Goal: Information Seeking & Learning: Learn about a topic

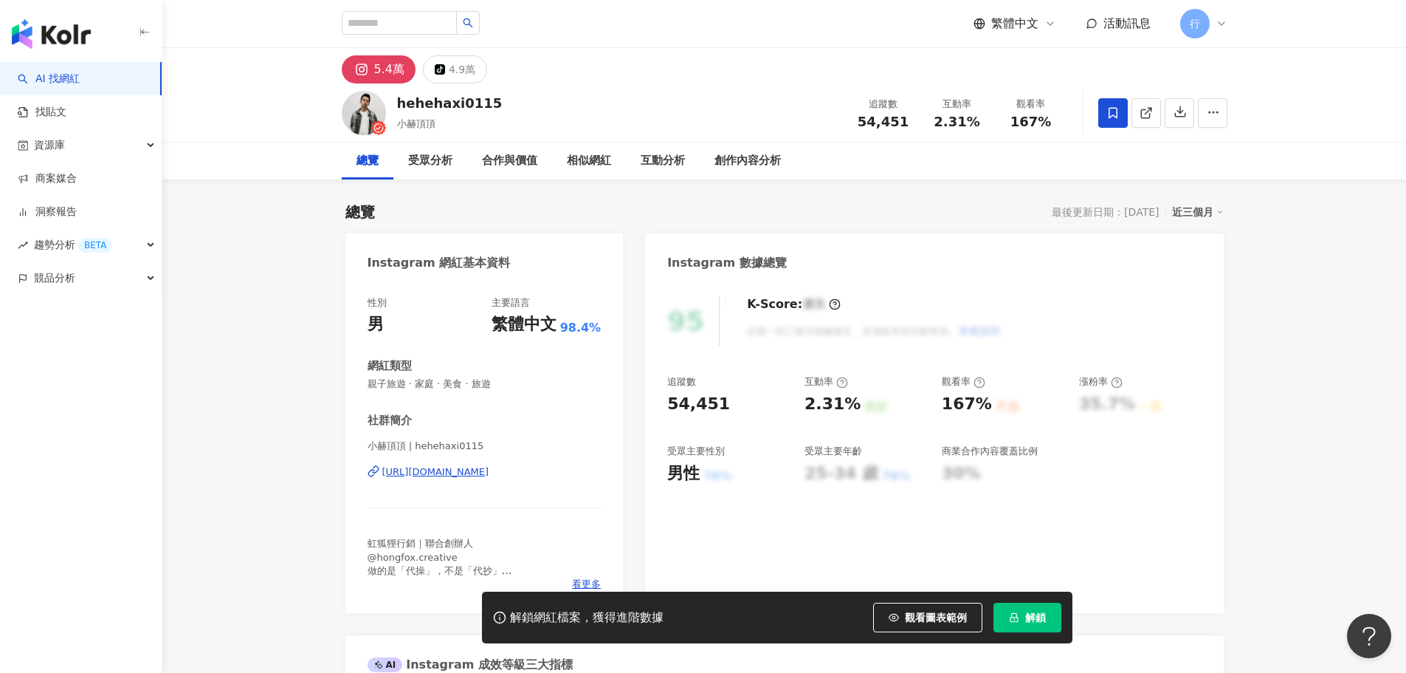
click at [445, 471] on div "https://www.instagram.com/hehehaxi0115/" at bounding box center [435, 471] width 107 height 13
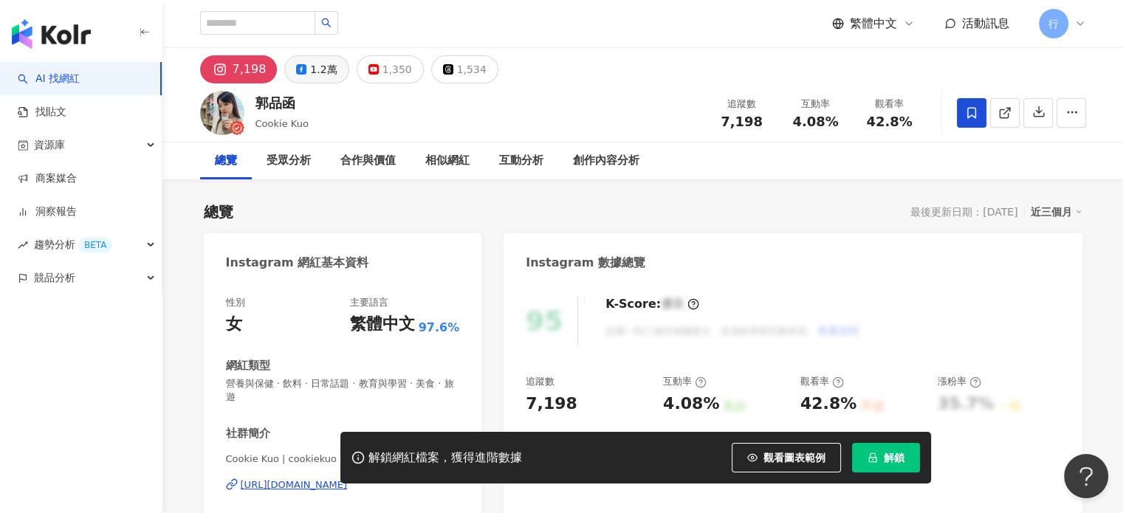
click at [312, 62] on div "1.2萬" at bounding box center [323, 69] width 27 height 21
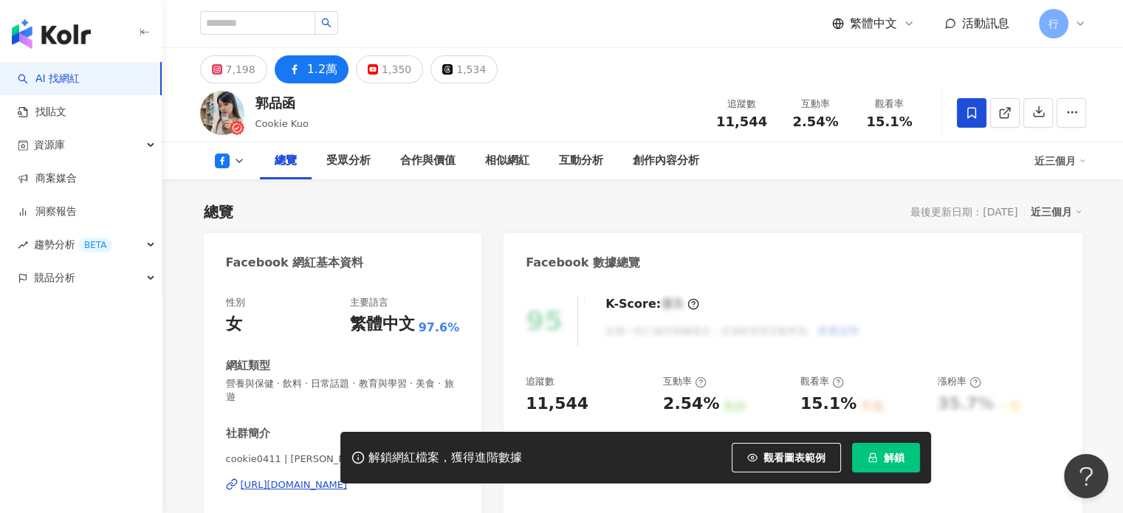
scroll to position [221, 0]
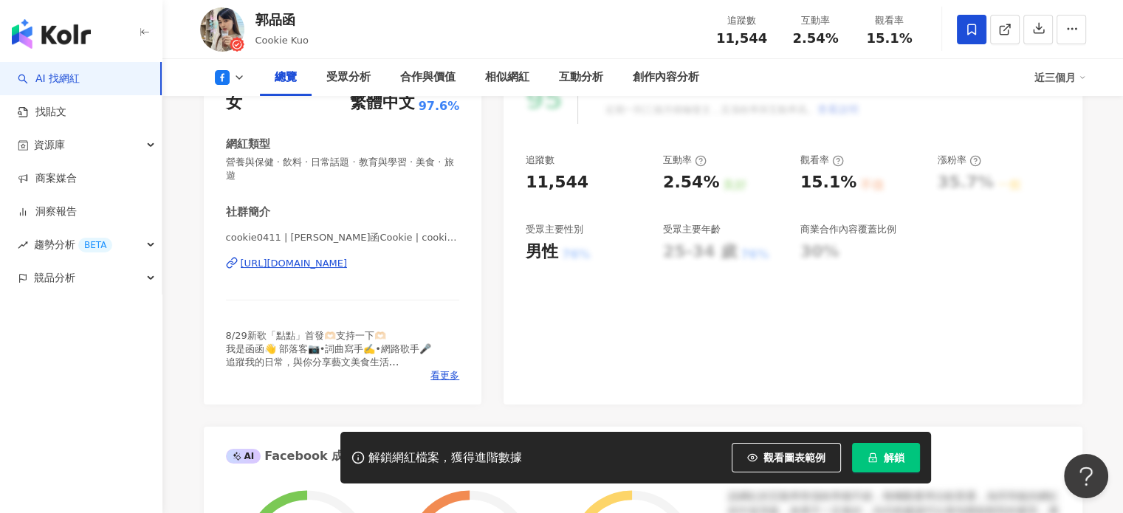
click at [325, 263] on div "https://www.facebook.com/404630423063881" at bounding box center [294, 263] width 107 height 13
drag, startPoint x: 278, startPoint y: 17, endPoint x: 381, endPoint y: 22, distance: 102.8
click at [381, 22] on div "郭品函 Cookie Kuo 追蹤數 11,544 互動率 2.54% 觀看率 15.1%" at bounding box center [643, 29] width 945 height 58
drag, startPoint x: 260, startPoint y: 16, endPoint x: 289, endPoint y: 15, distance: 29.6
click at [289, 15] on div "郭品函" at bounding box center [281, 19] width 53 height 18
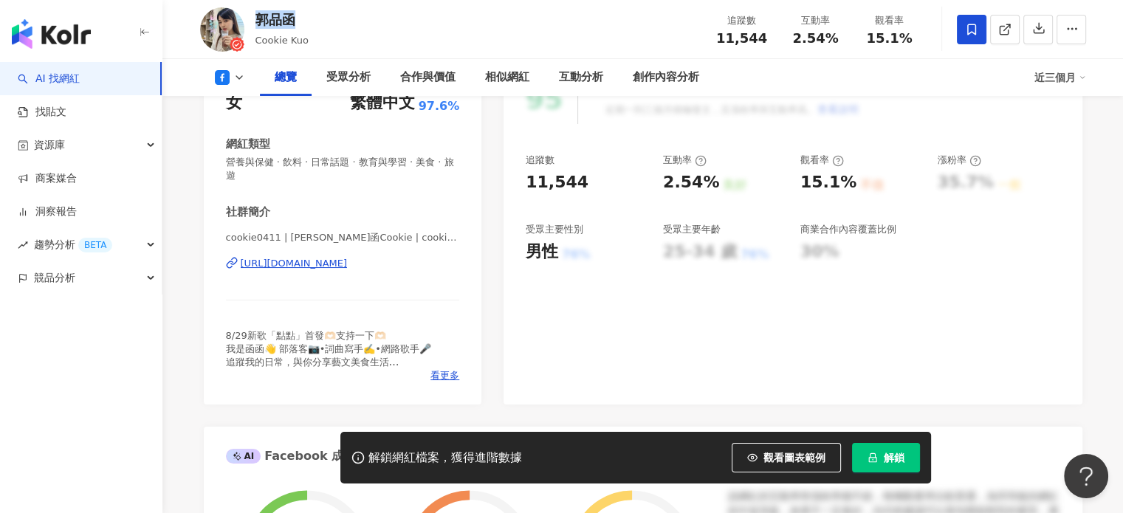
copy div "郭品函"
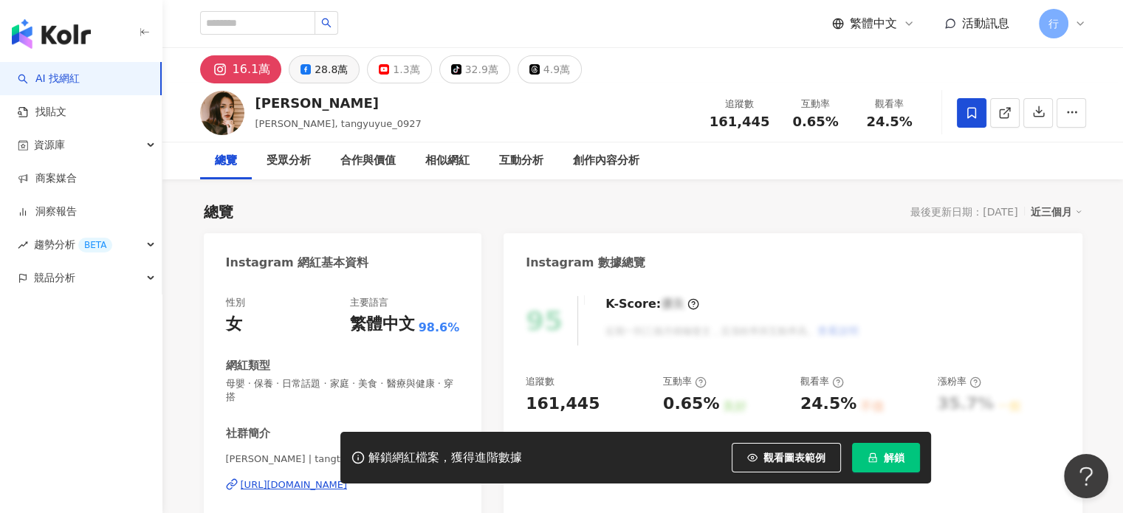
click at [315, 72] on div "28.8萬" at bounding box center [331, 69] width 33 height 21
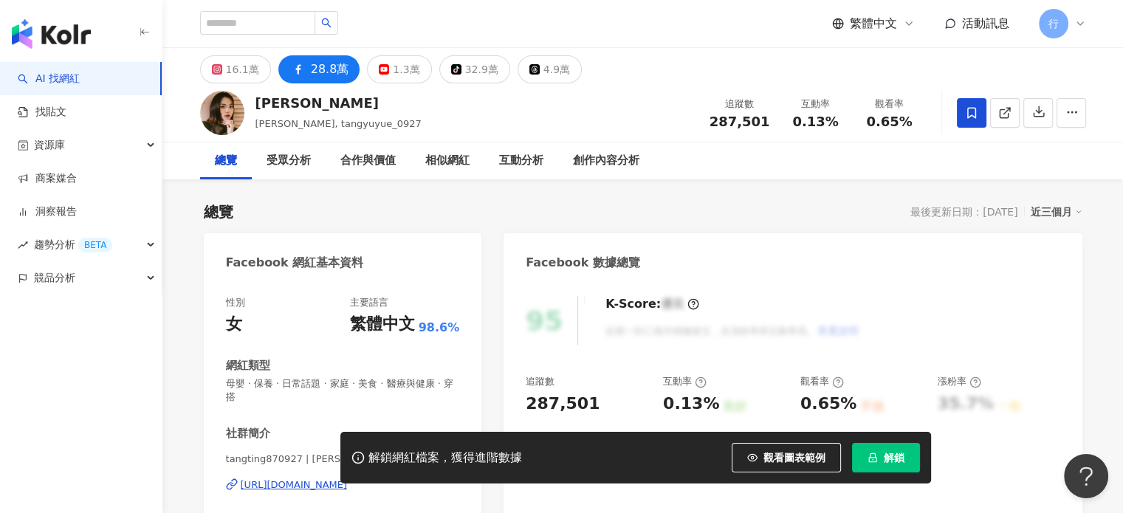
scroll to position [221, 0]
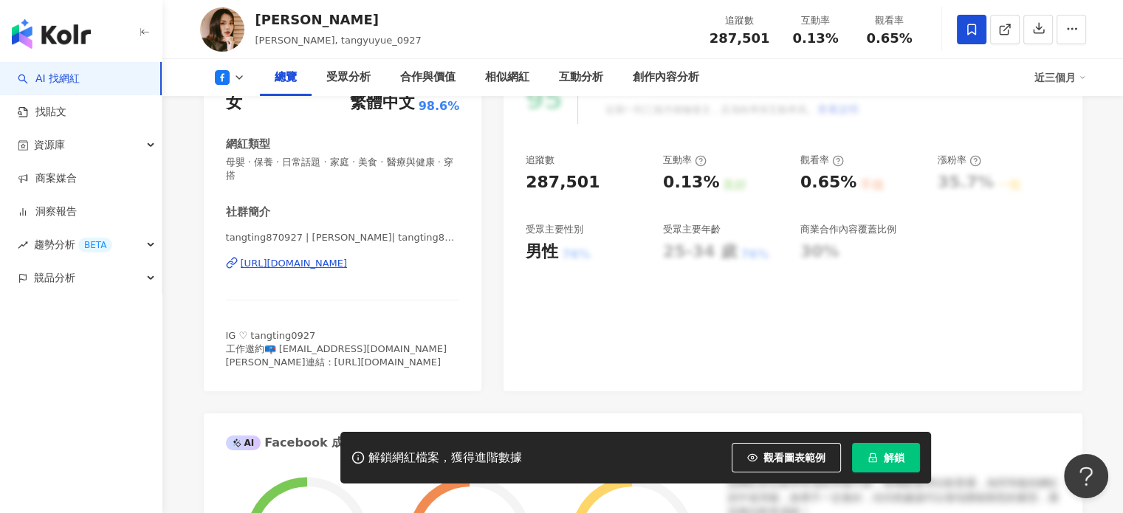
click at [316, 259] on div "[URL][DOMAIN_NAME]" at bounding box center [294, 263] width 107 height 13
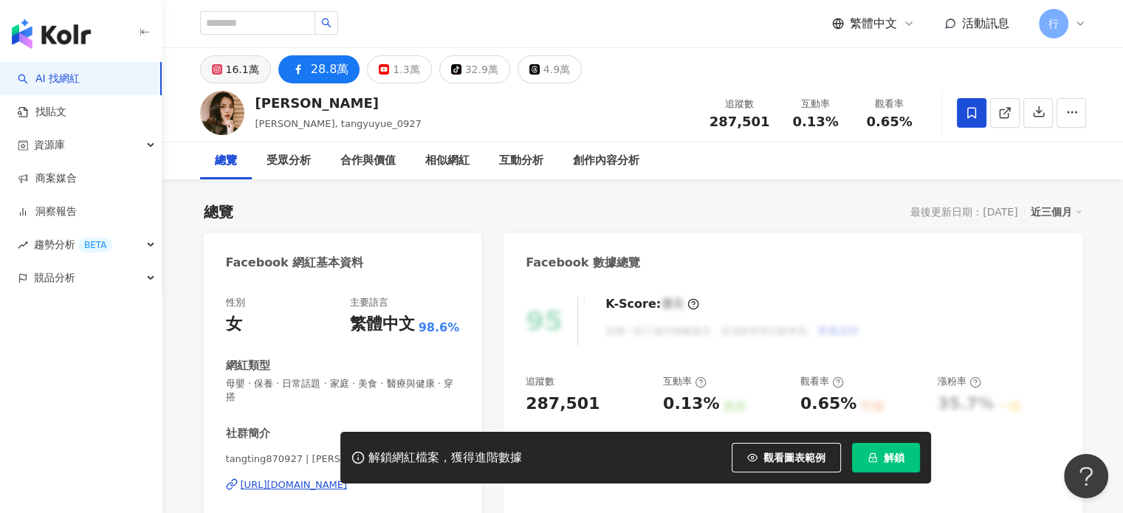
click at [234, 69] on div "16.1萬" at bounding box center [242, 69] width 33 height 21
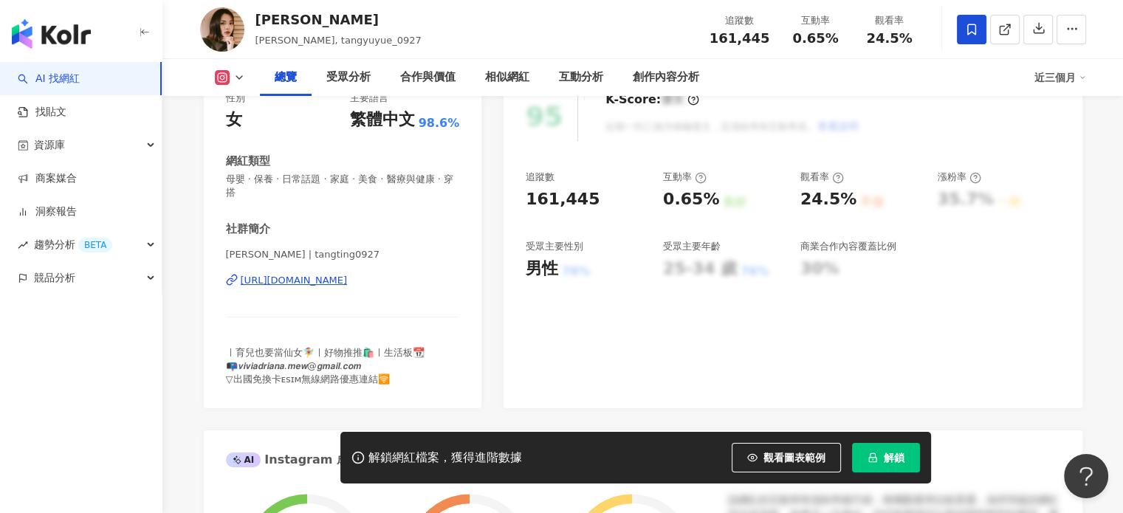
scroll to position [221, 0]
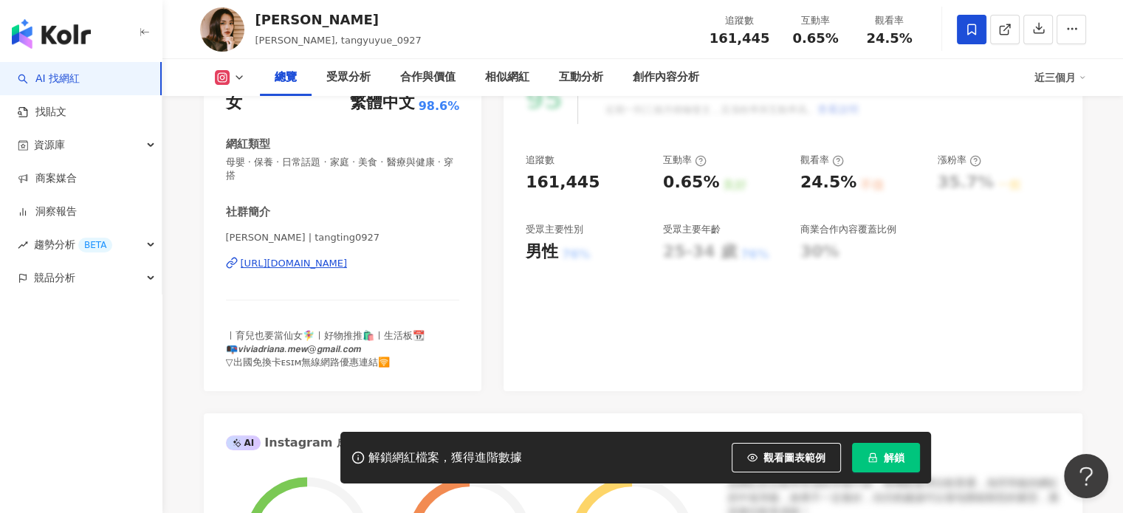
click at [348, 264] on div "[URL][DOMAIN_NAME]" at bounding box center [294, 263] width 107 height 13
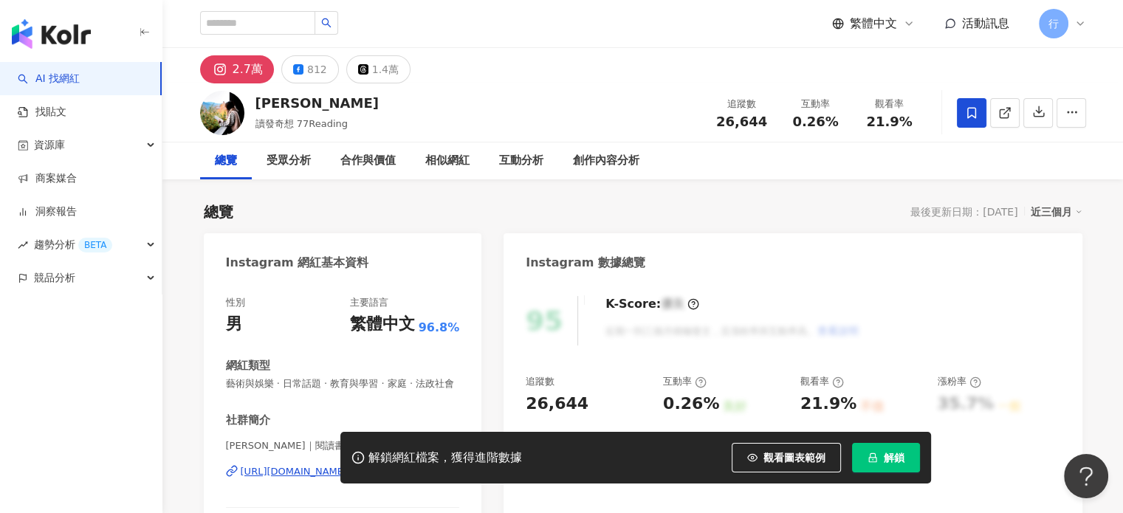
scroll to position [148, 0]
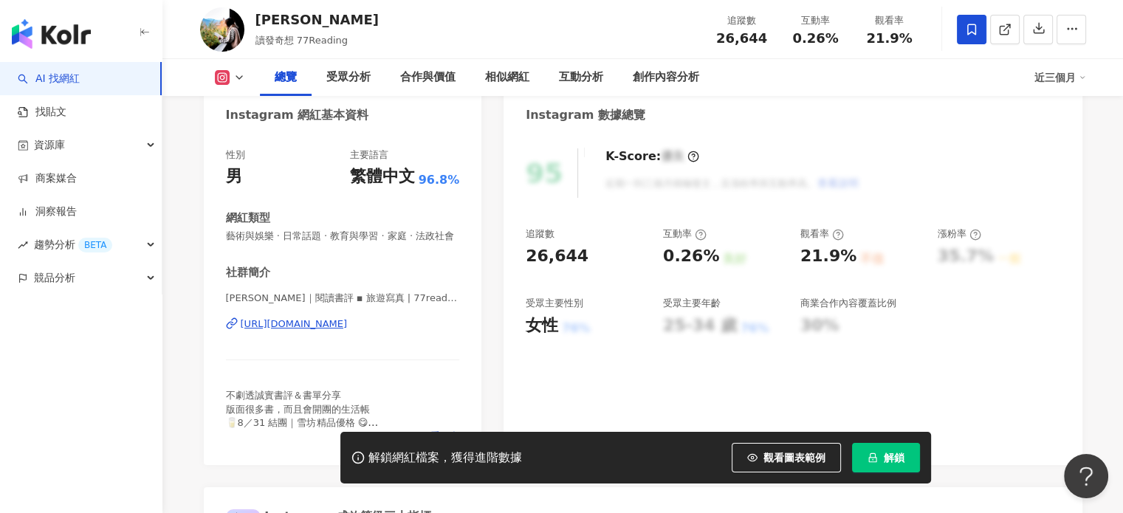
click at [310, 331] on div "https://www.instagram.com/77reading/" at bounding box center [294, 323] width 107 height 13
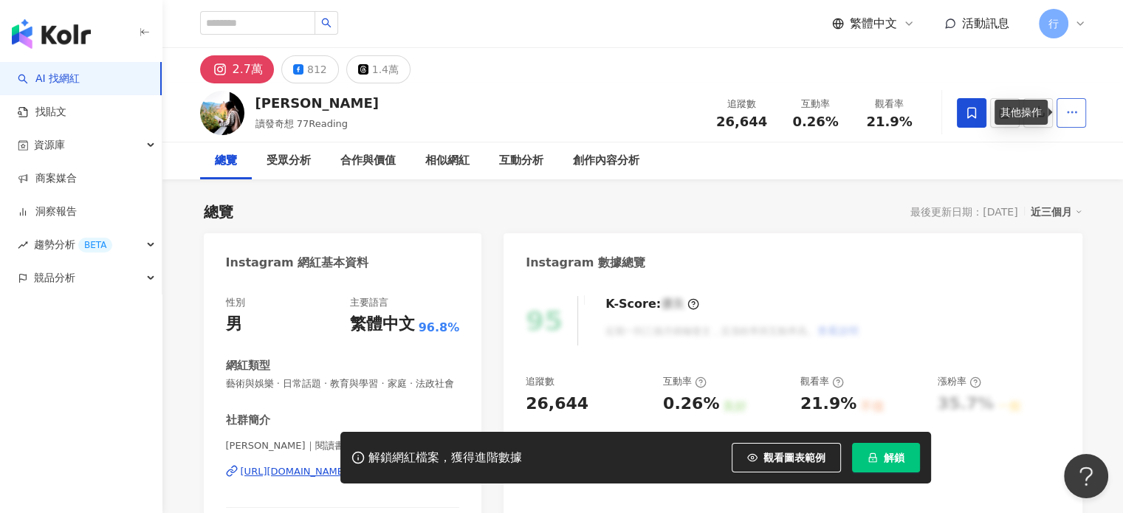
click at [1069, 111] on icon "button" at bounding box center [1071, 112] width 13 height 13
click at [52, 210] on link "洞察報告" at bounding box center [47, 212] width 59 height 15
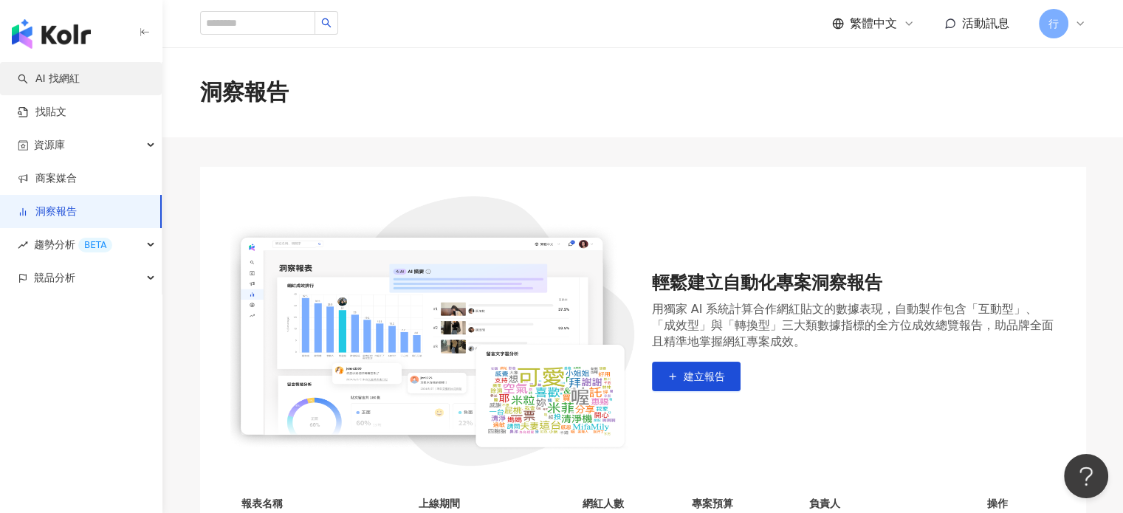
click at [61, 86] on link "AI 找網紅" at bounding box center [49, 79] width 62 height 15
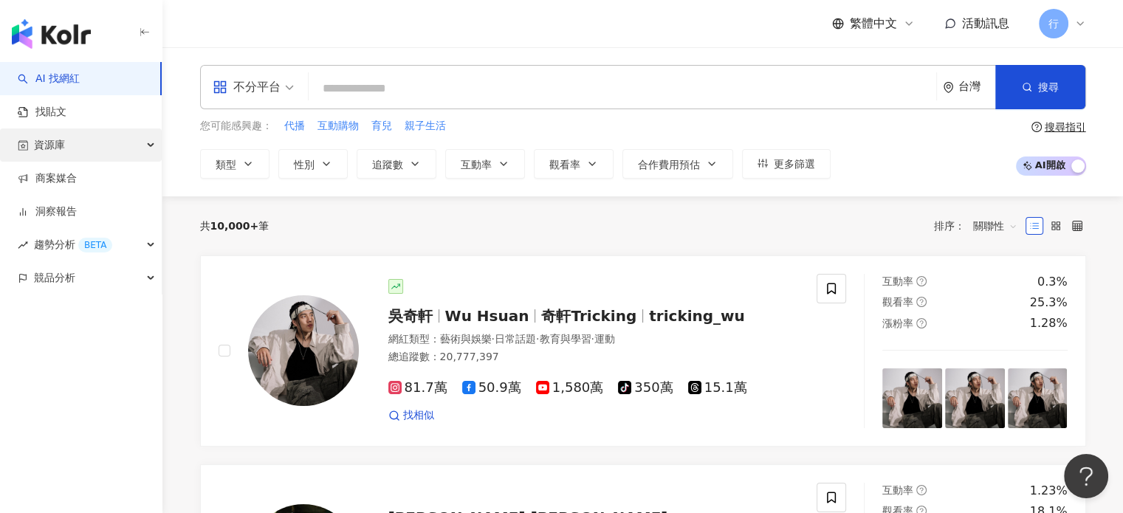
click at [77, 133] on div "資源庫" at bounding box center [81, 144] width 162 height 33
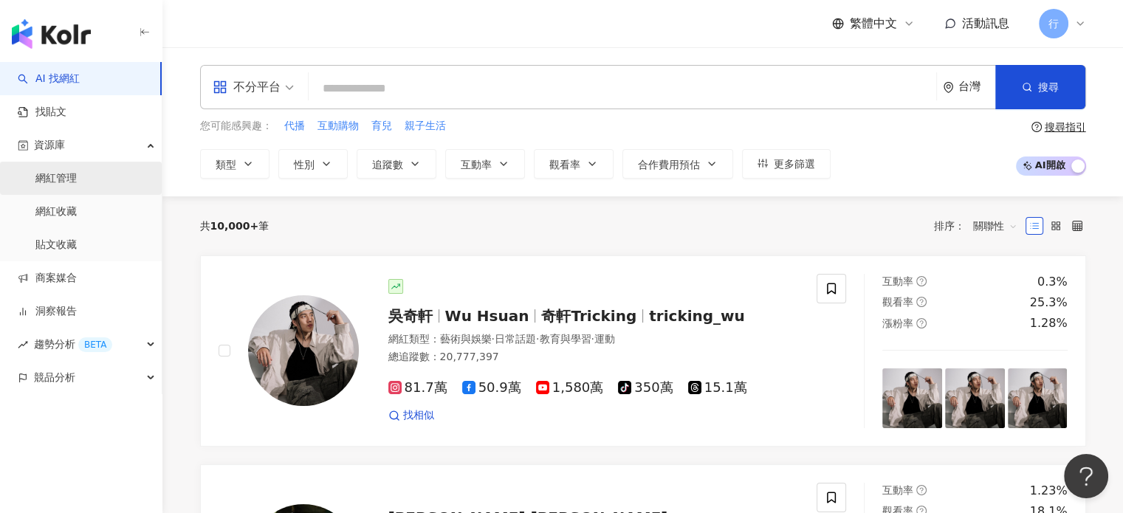
click at [77, 177] on link "網紅管理" at bounding box center [55, 178] width 41 height 15
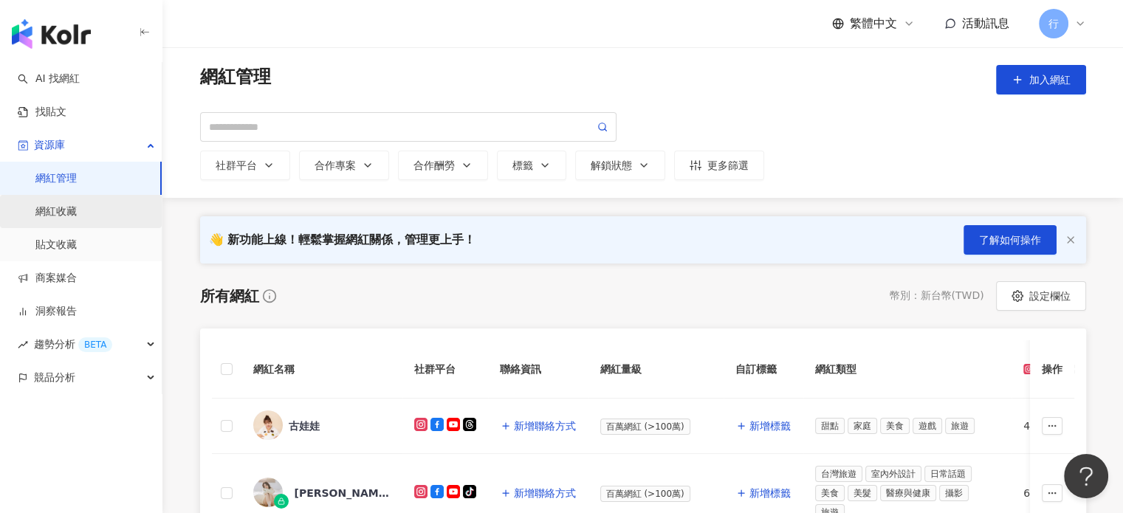
click at [77, 213] on link "網紅收藏" at bounding box center [55, 212] width 41 height 15
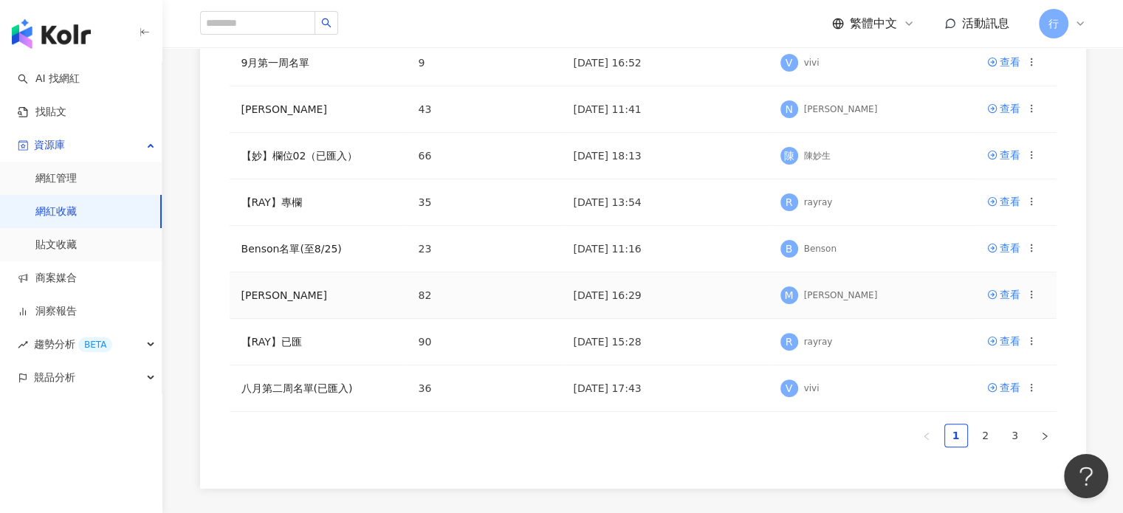
scroll to position [369, 0]
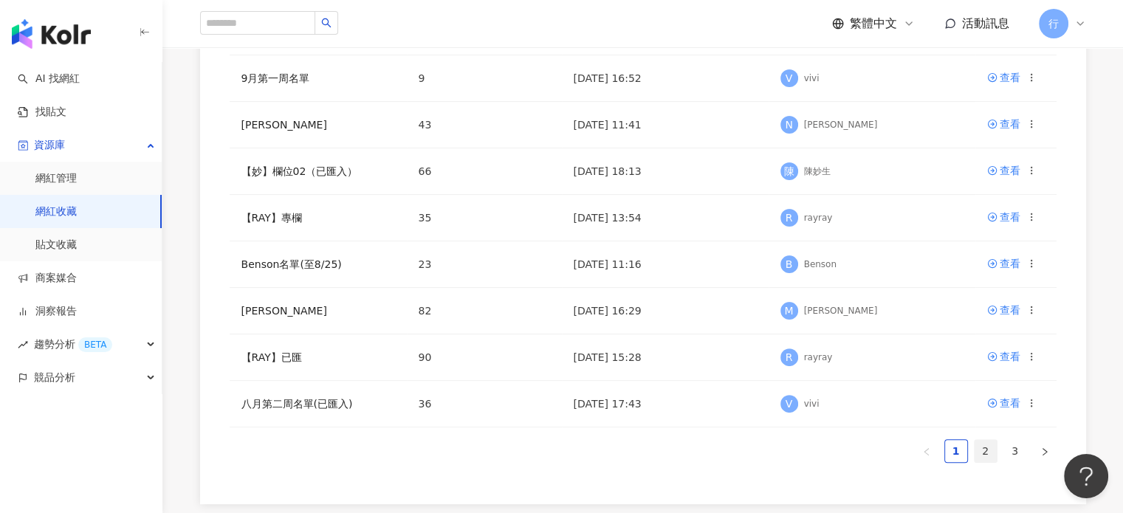
click at [989, 444] on link "2" at bounding box center [986, 451] width 22 height 22
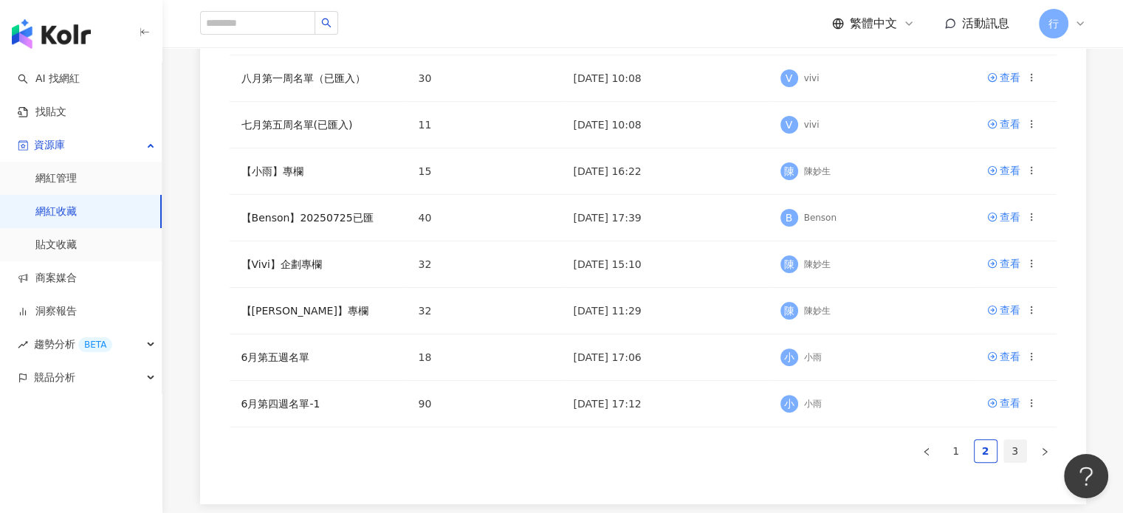
click at [1013, 453] on link "3" at bounding box center [1015, 451] width 22 height 22
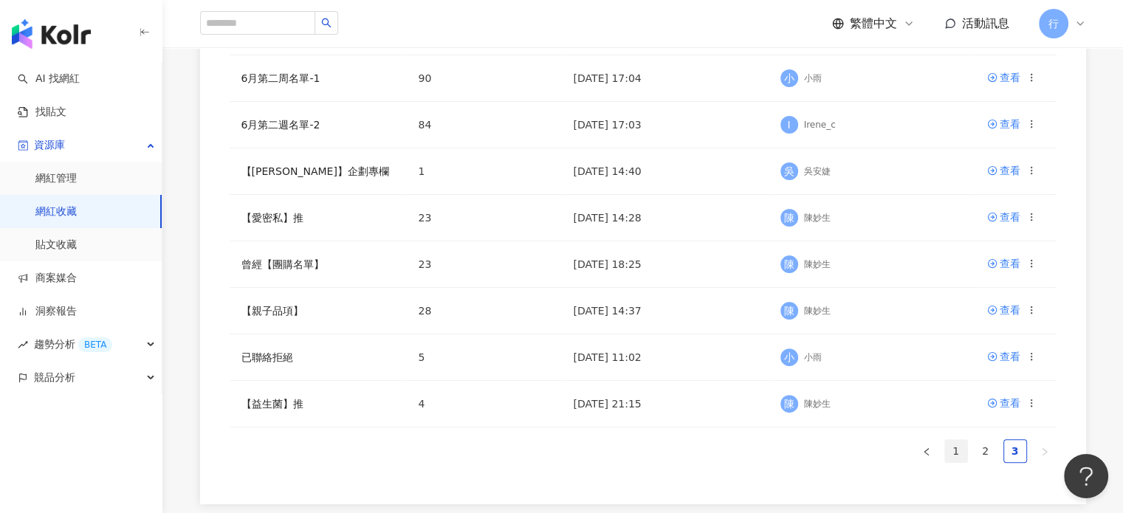
click at [958, 453] on link "1" at bounding box center [956, 451] width 22 height 22
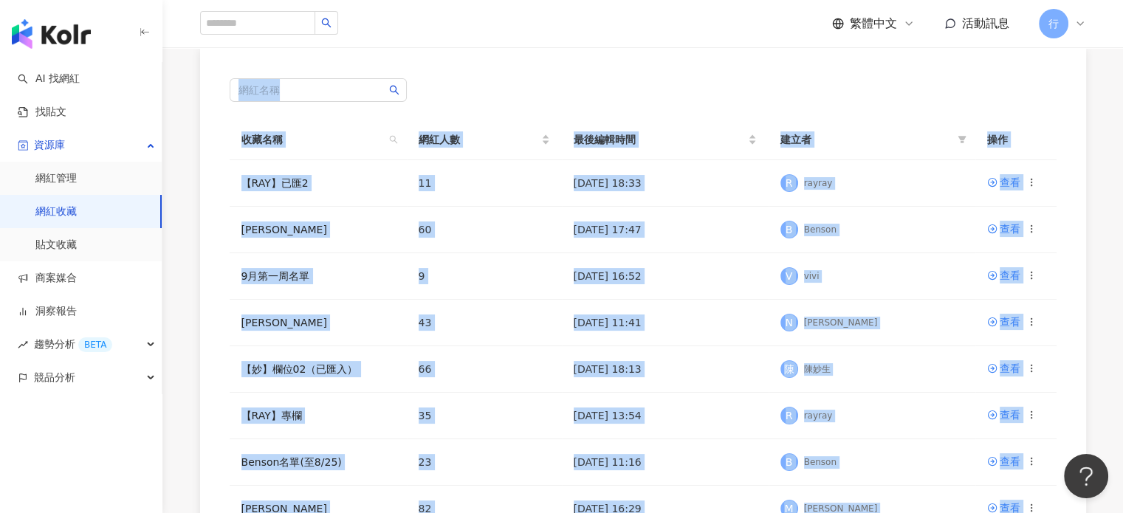
scroll to position [0, 0]
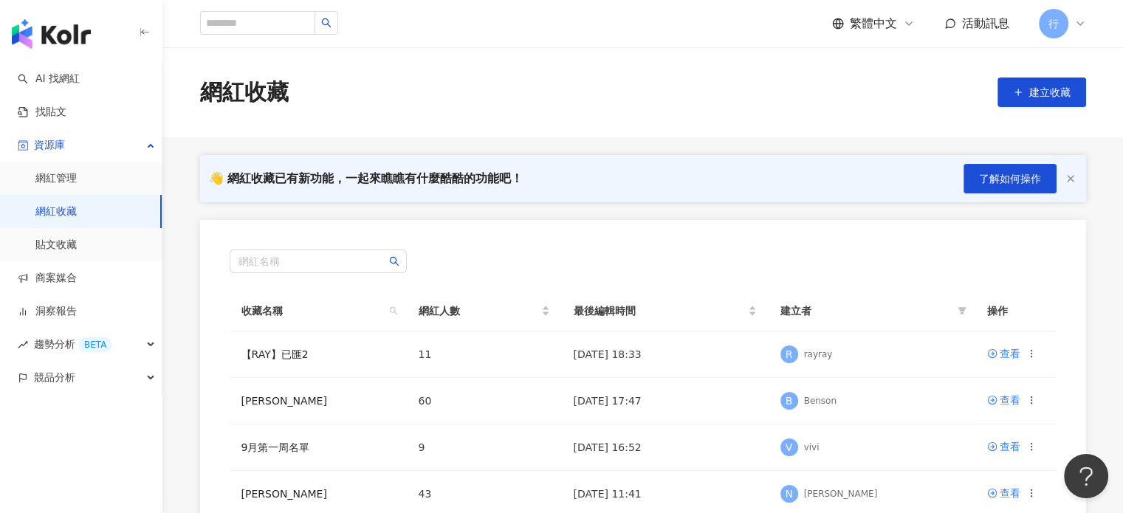
click at [190, 0] on html "AI 找網紅 找貼文 資源庫 網紅管理 網紅收藏 貼文收藏 商案媒合 洞察報告 趨勢分析 BETA 競品分析 繁體中文 活動訊息 行 網紅收藏 建立收藏 👋 …" at bounding box center [561, 256] width 1123 height 513
